Goal: Task Accomplishment & Management: Use online tool/utility

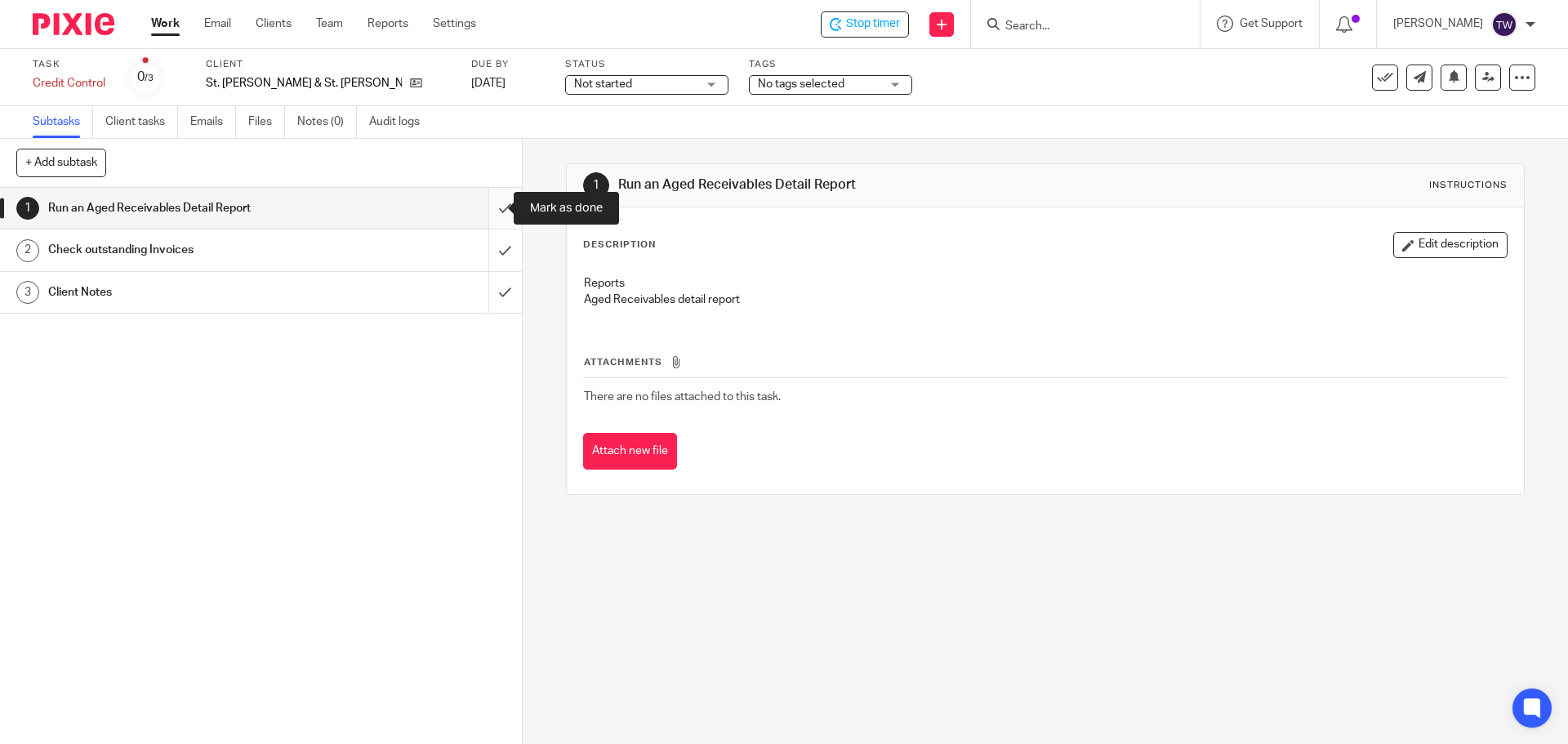
click at [491, 202] on input "submit" at bounding box center [260, 208] width 521 height 41
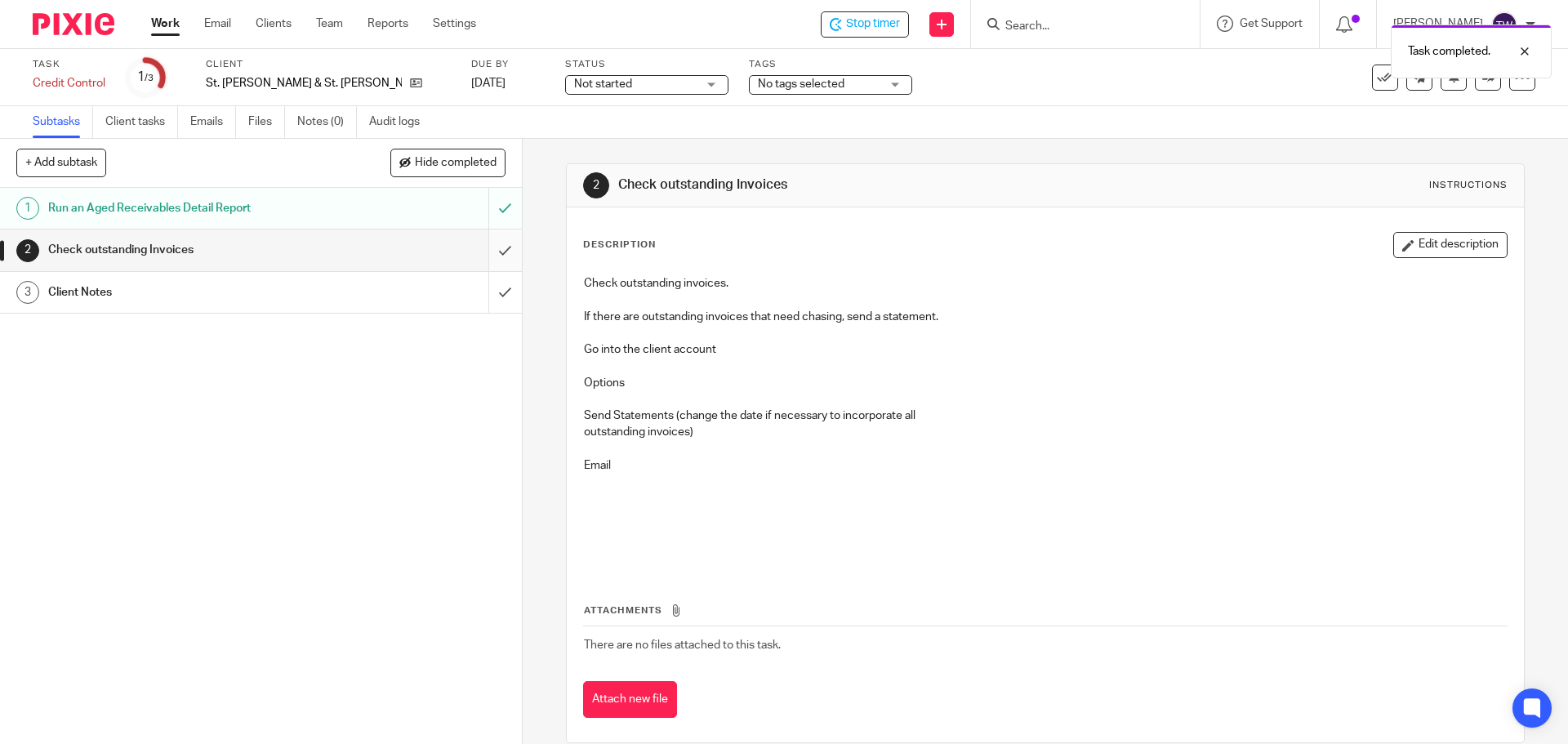
click at [489, 251] on input "submit" at bounding box center [260, 250] width 521 height 41
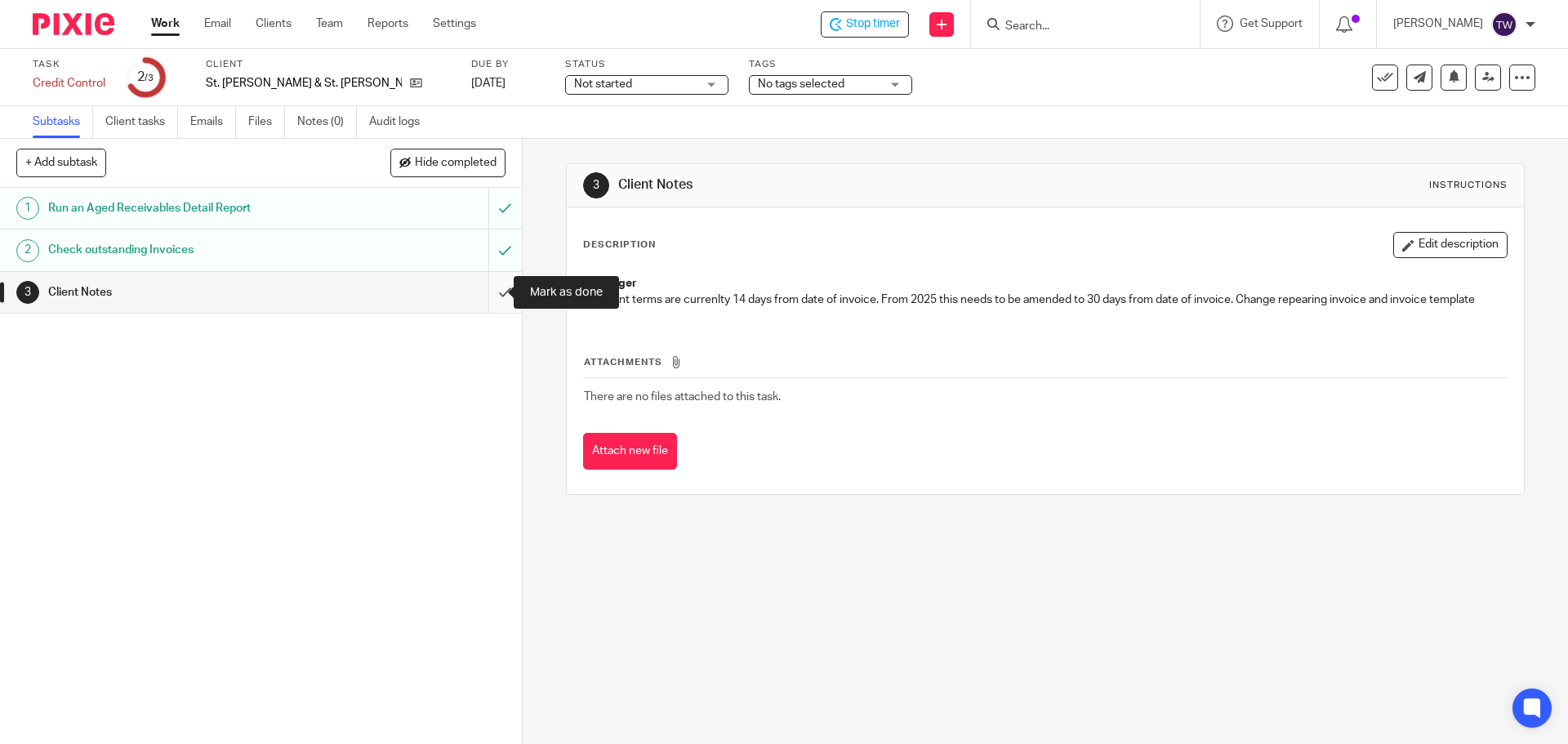
click at [491, 289] on input "submit" at bounding box center [260, 292] width 521 height 41
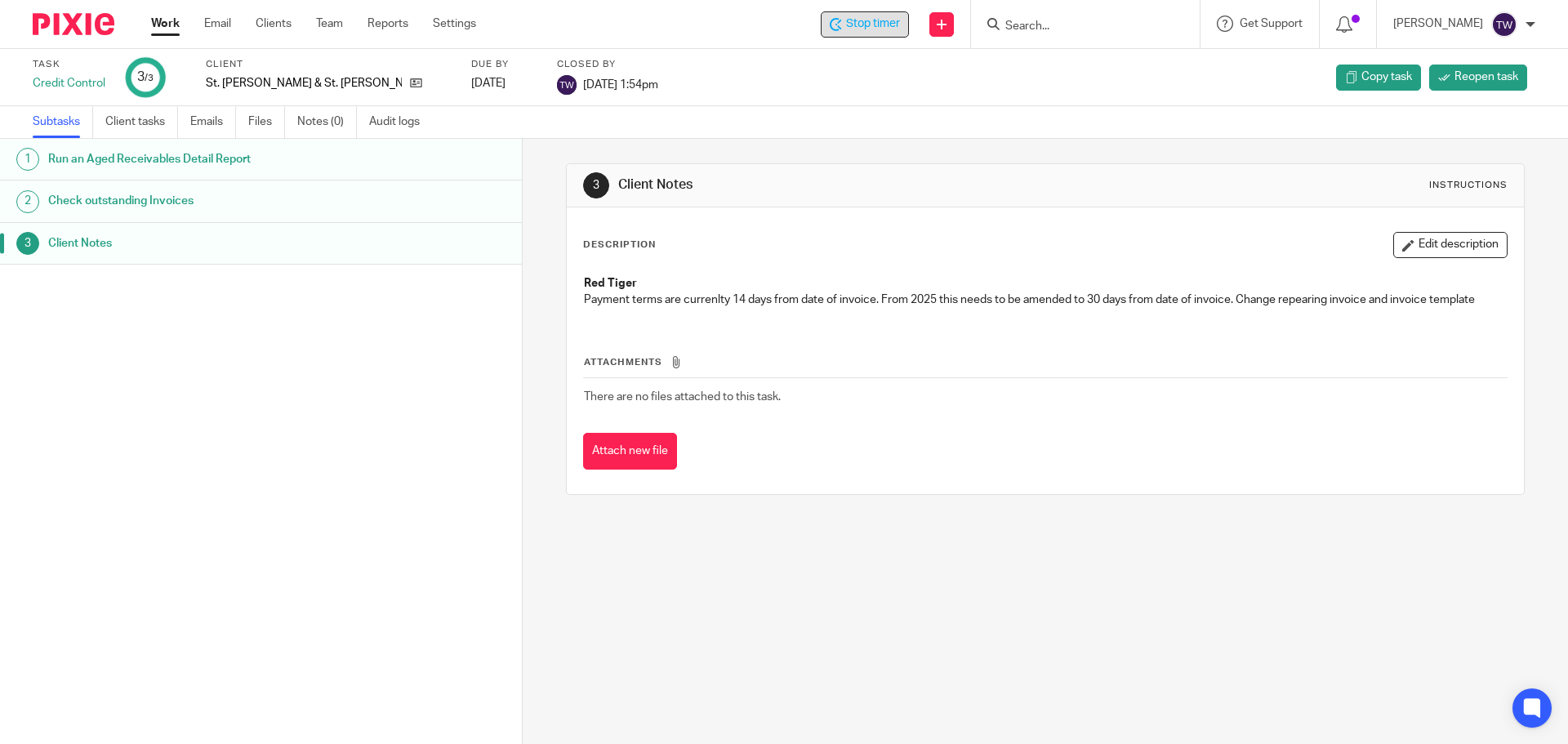
click at [861, 26] on div "Stop timer" at bounding box center [865, 24] width 71 height 17
click at [163, 22] on link "Work" at bounding box center [165, 24] width 28 height 17
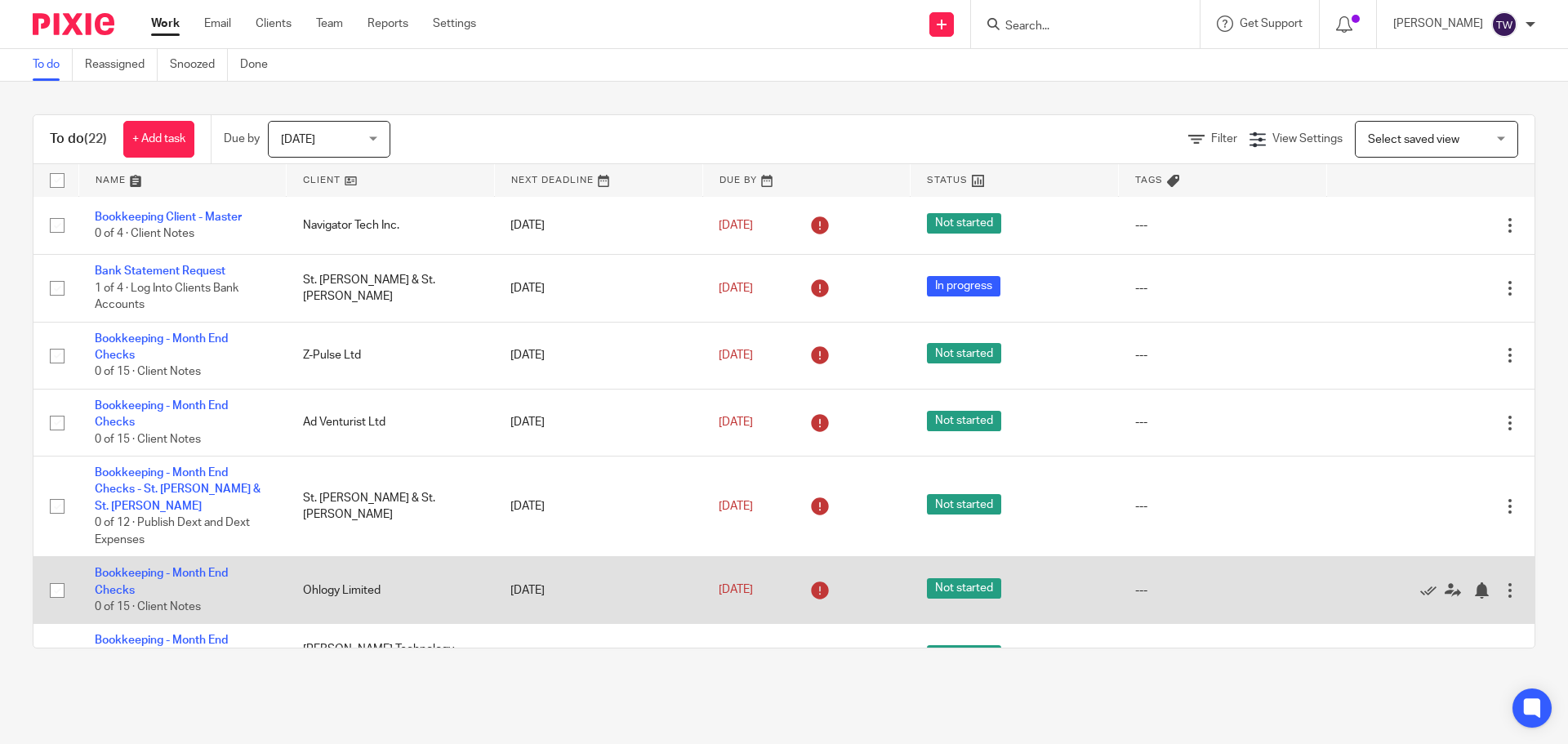
scroll to position [572, 0]
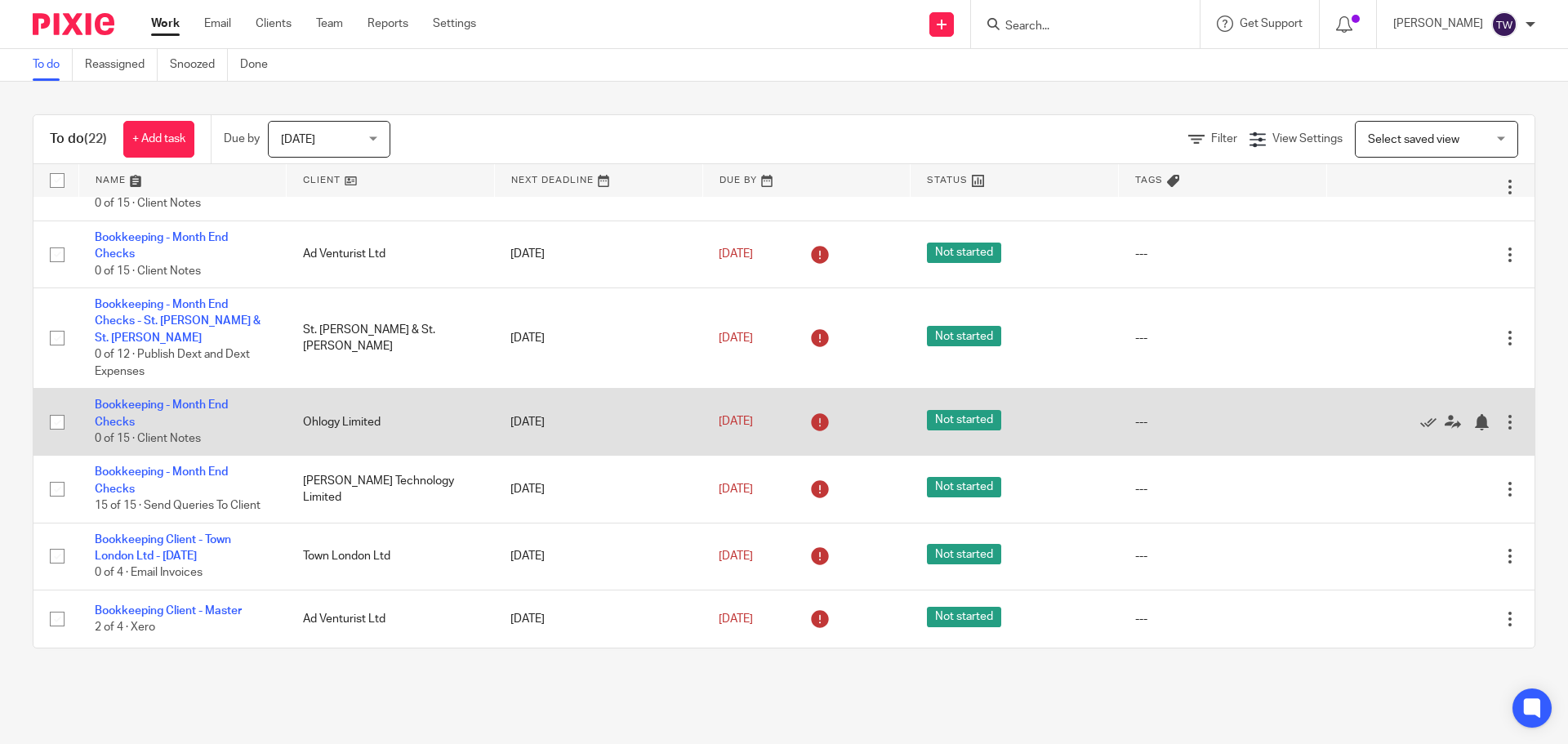
click at [1497, 415] on td "Edit task Delete" at bounding box center [1430, 423] width 208 height 67
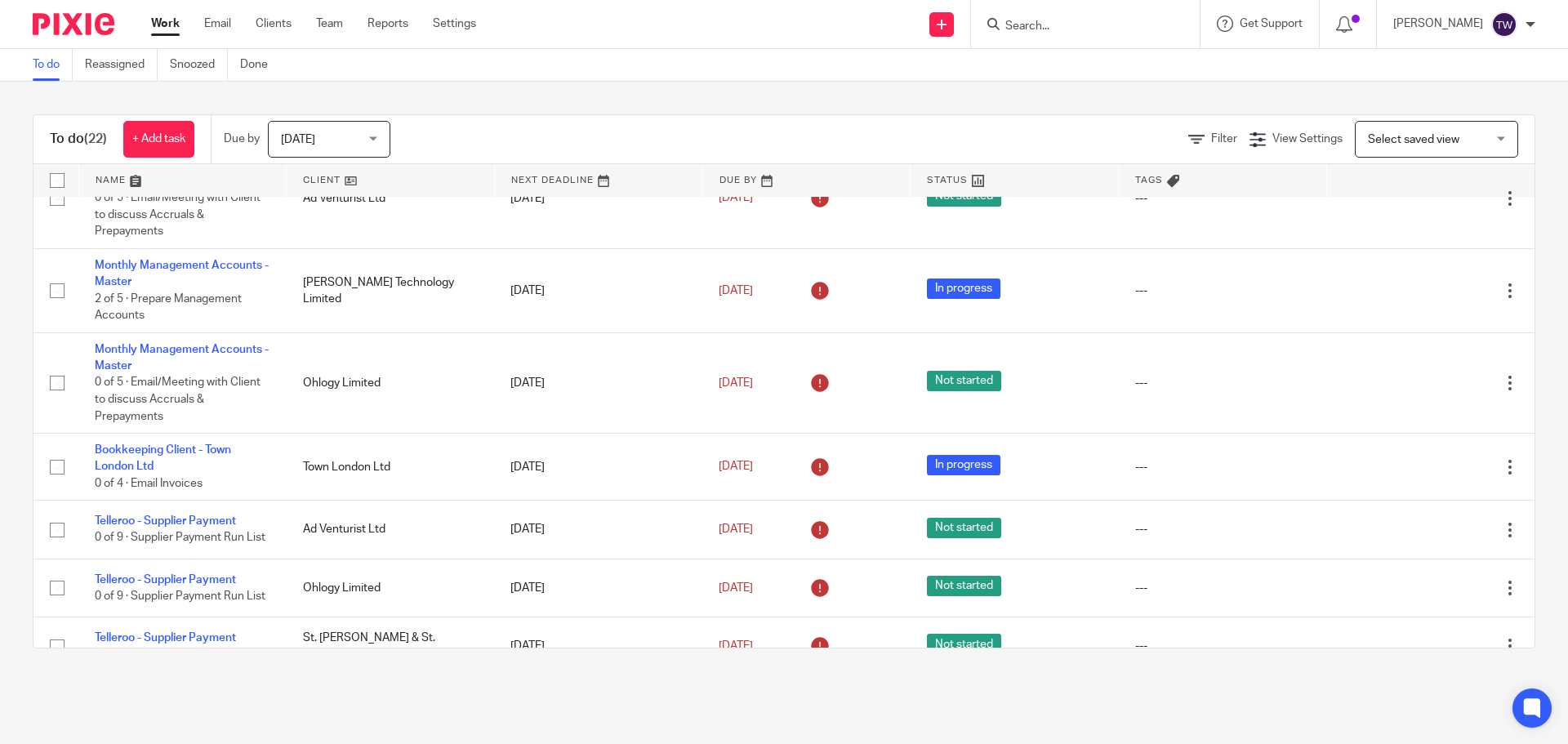
scroll to position [1168, 0]
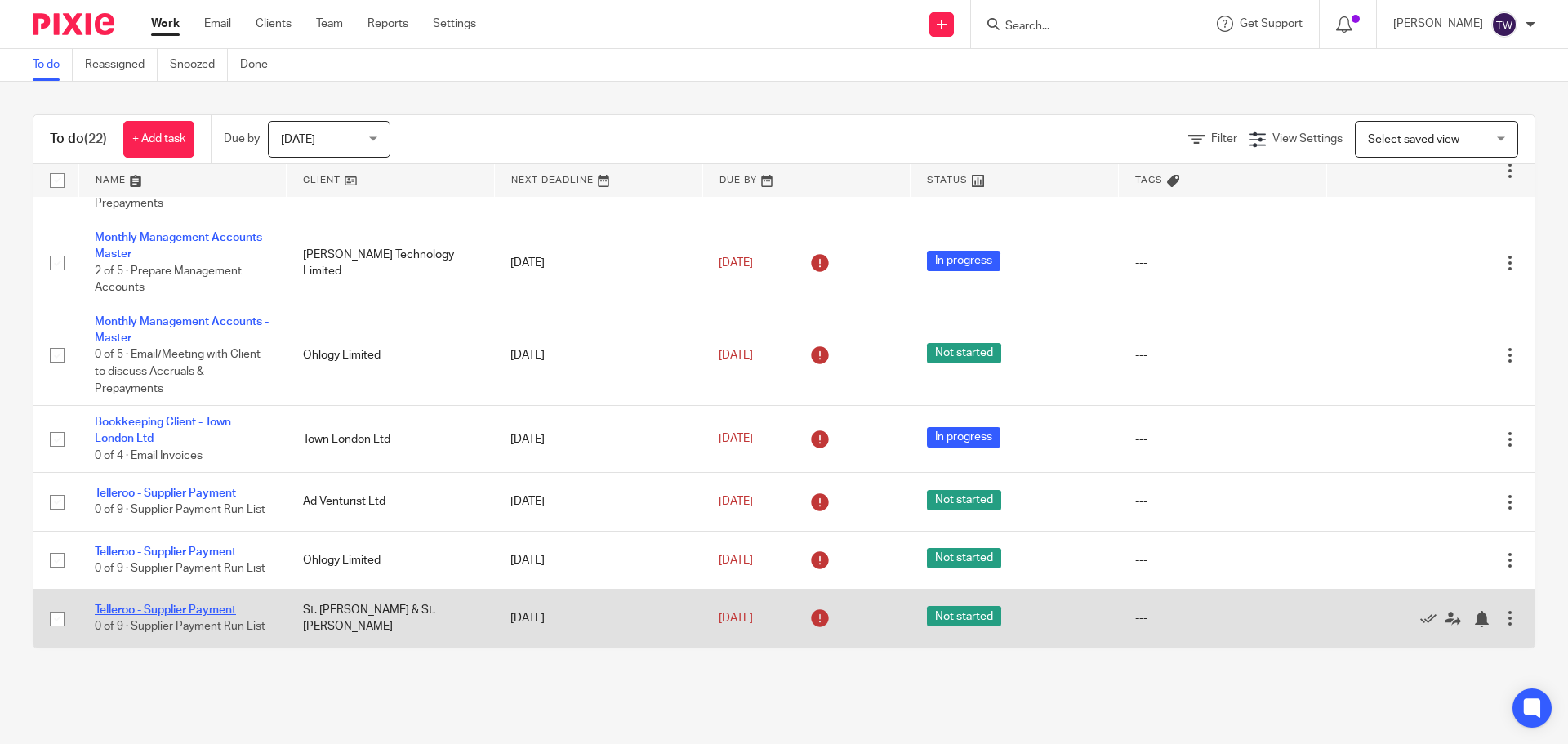
click at [170, 605] on link "Telleroo - Supplier Payment" at bounding box center [165, 610] width 141 height 11
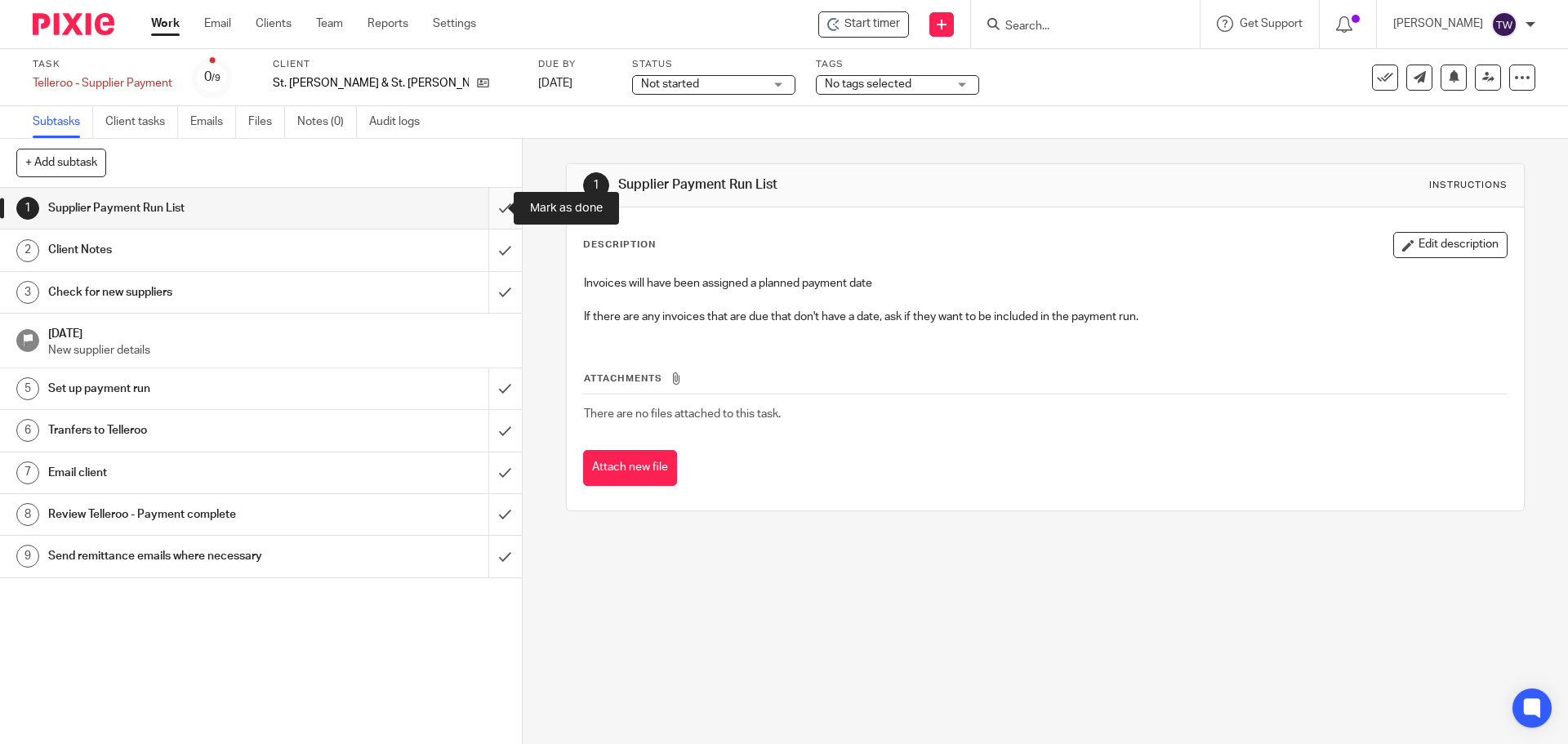
click at [491, 204] on input "submit" at bounding box center [260, 208] width 521 height 41
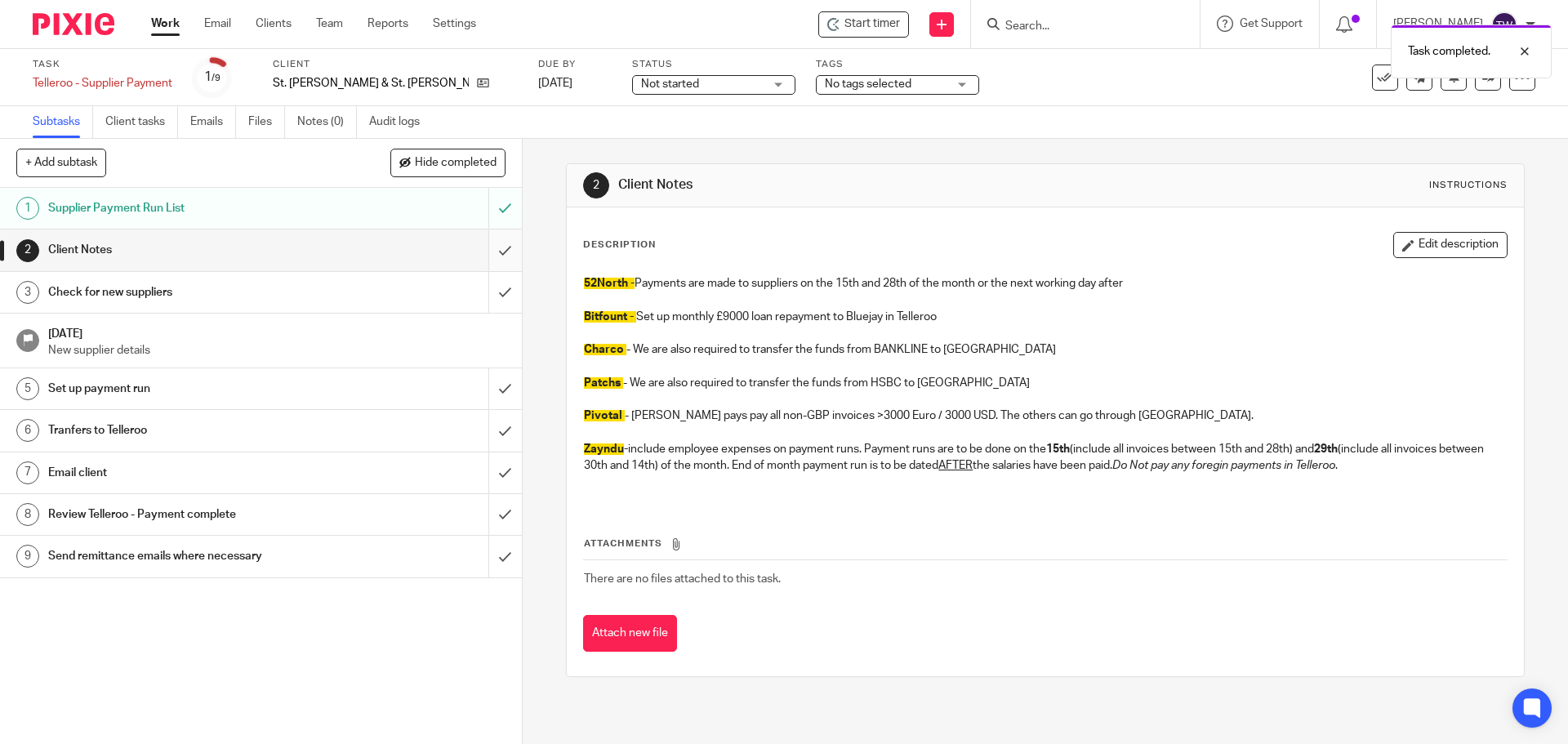
click at [491, 247] on input "submit" at bounding box center [260, 250] width 521 height 41
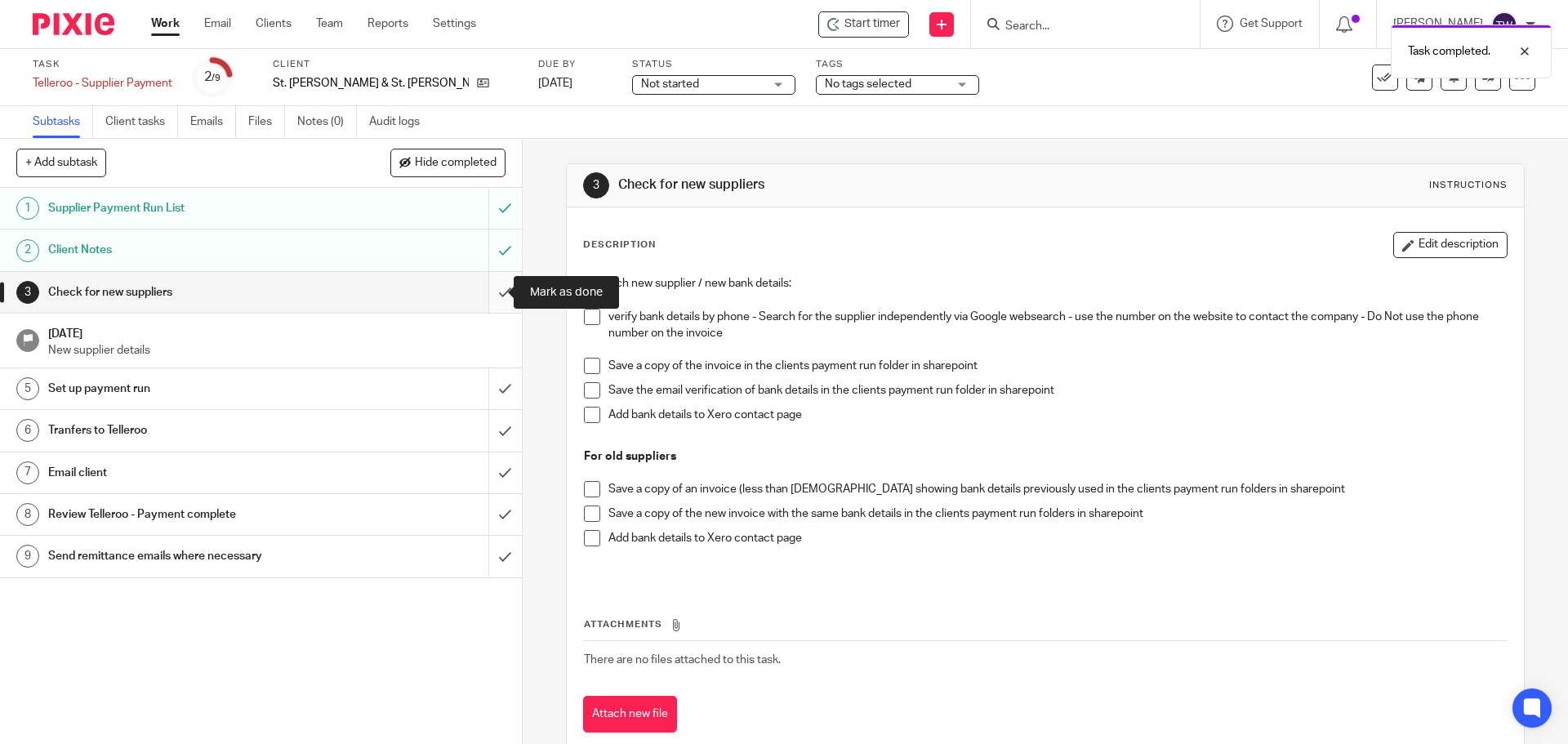
click at [484, 285] on input "submit" at bounding box center [260, 292] width 521 height 41
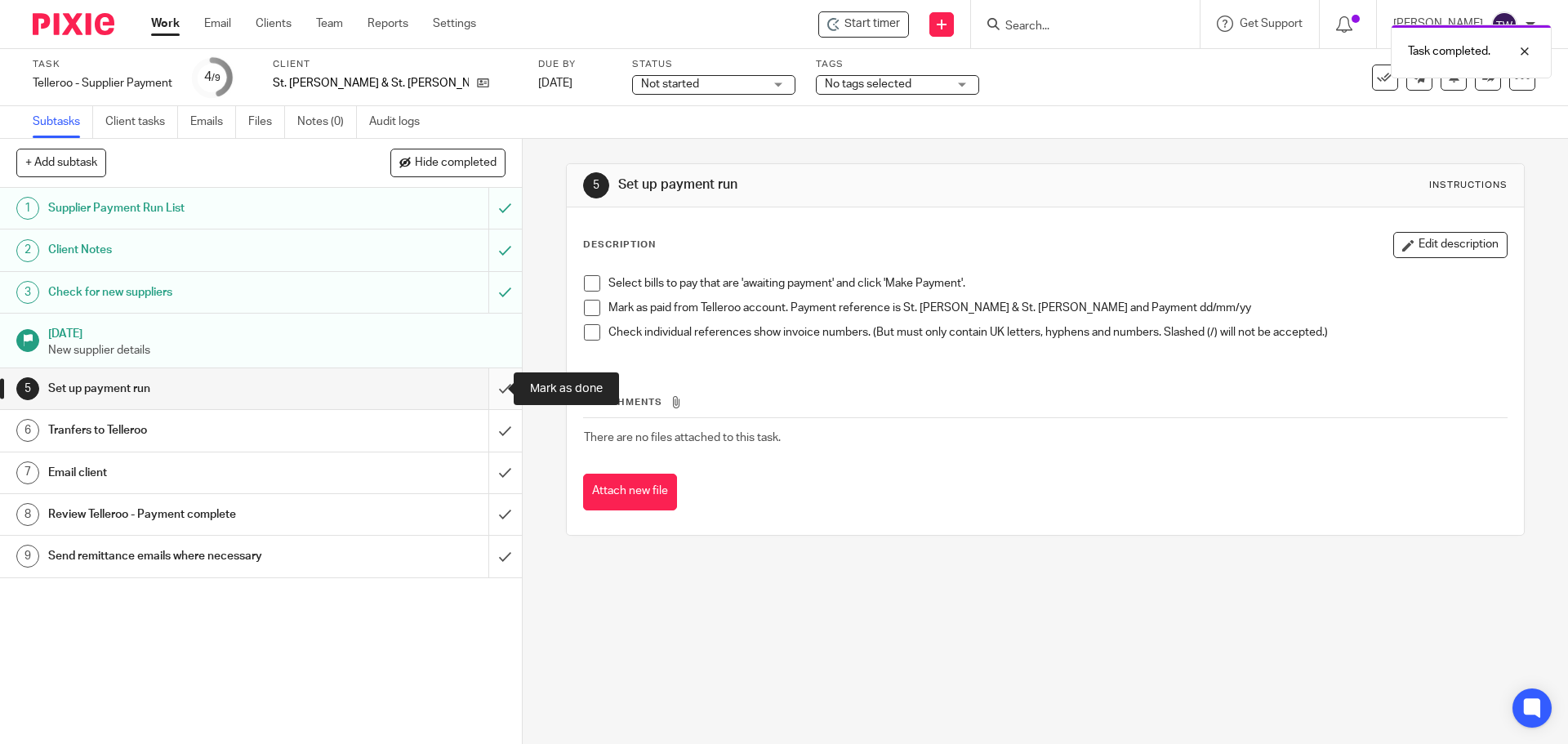
click at [492, 383] on input "submit" at bounding box center [260, 388] width 521 height 41
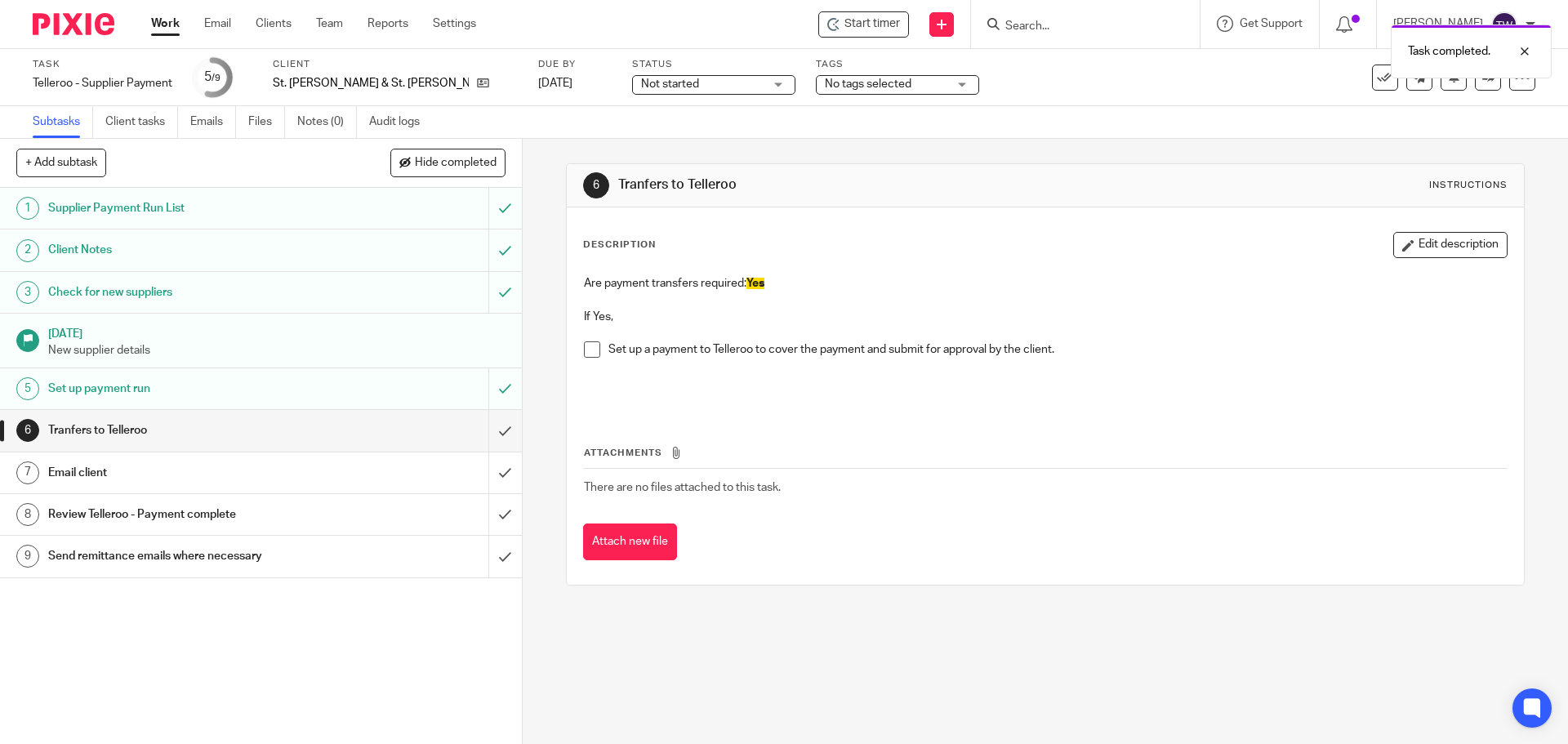
click at [670, 82] on span "Not started" at bounding box center [702, 84] width 123 height 17
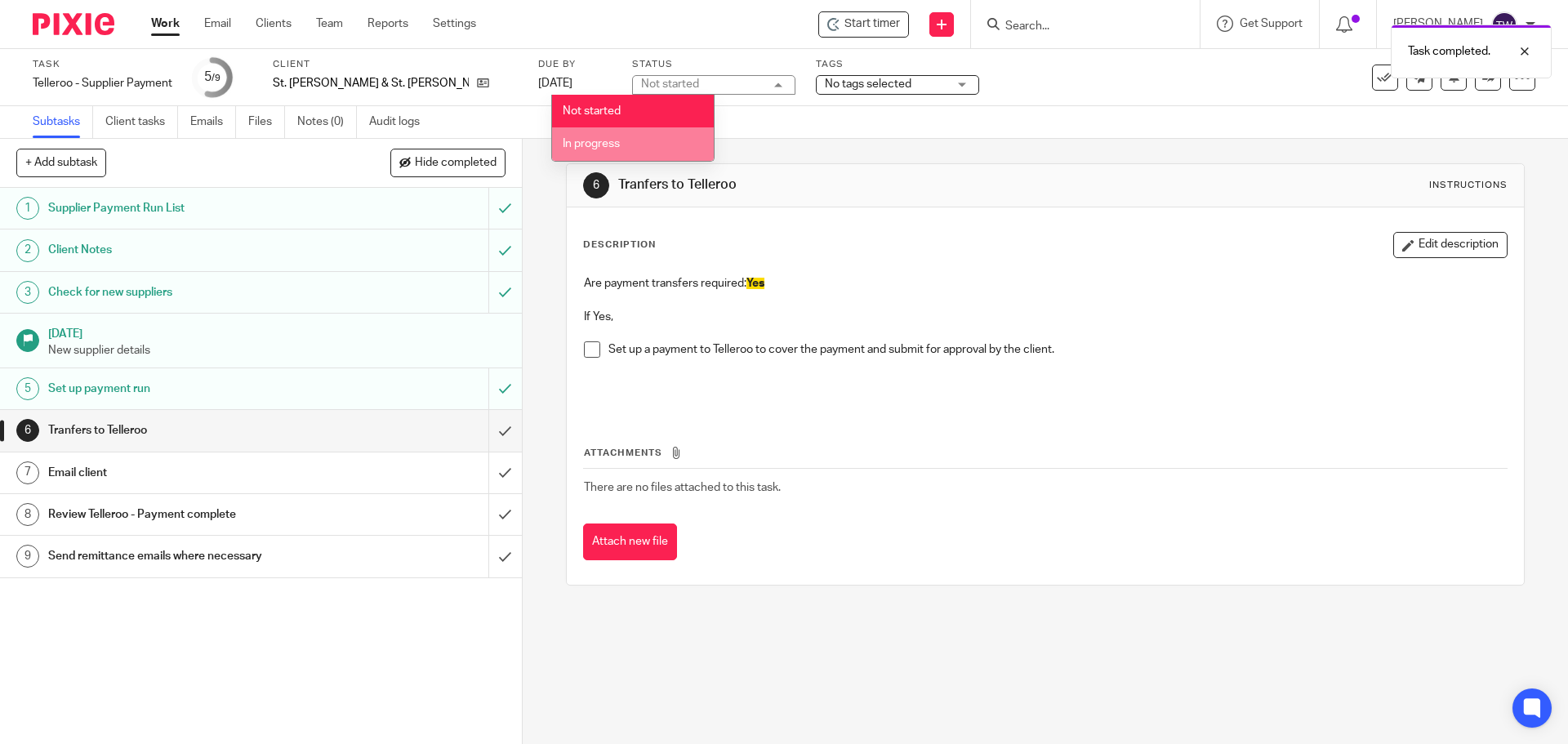
click at [652, 147] on li "In progress" at bounding box center [633, 144] width 161 height 34
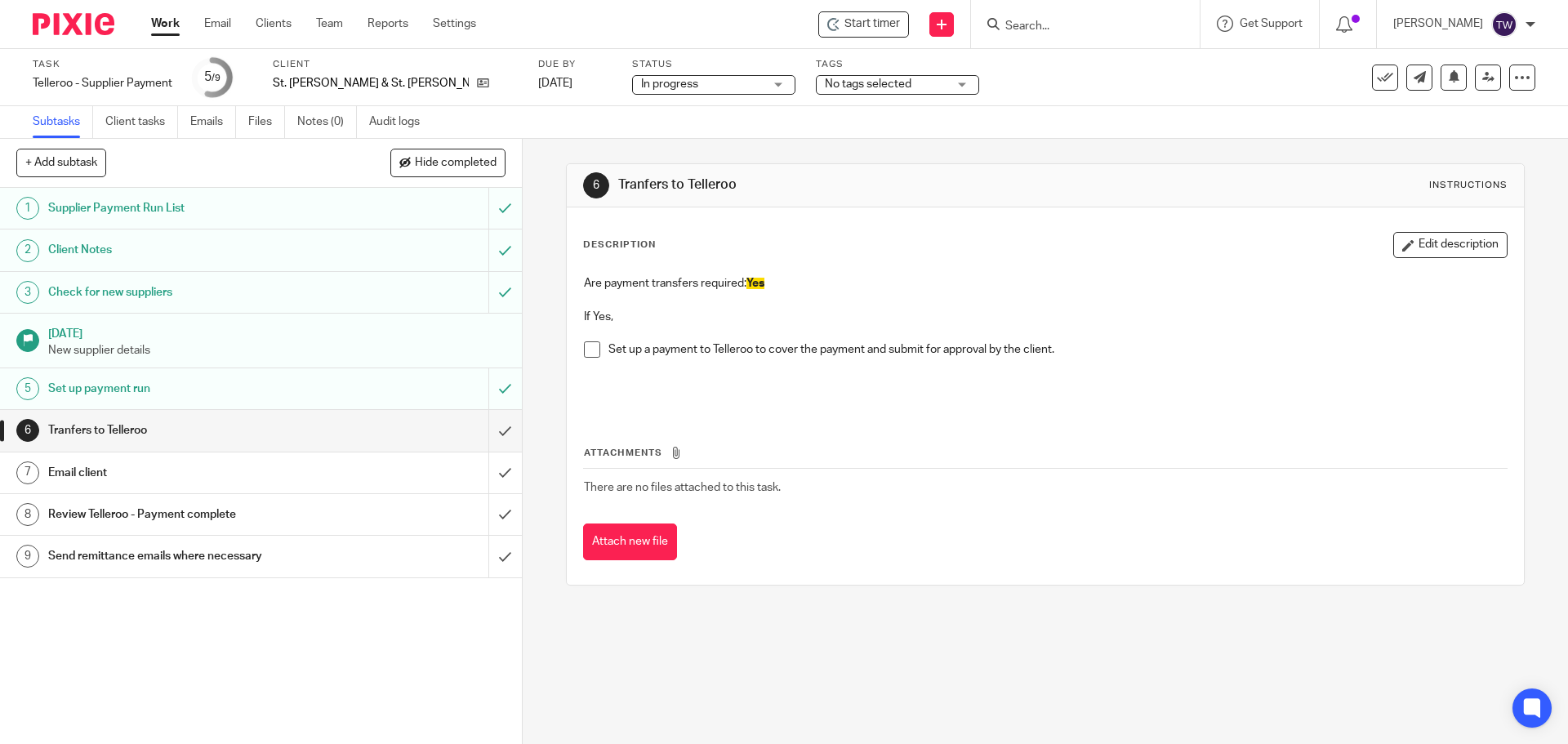
click at [586, 354] on span at bounding box center [592, 349] width 17 height 17
click at [585, 353] on span at bounding box center [592, 349] width 17 height 17
